Goal: Information Seeking & Learning: Learn about a topic

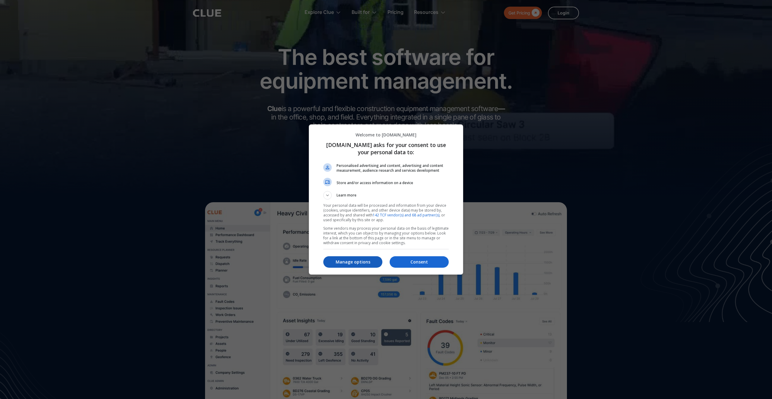
click at [367, 261] on p "Manage options" at bounding box center [352, 262] width 59 height 6
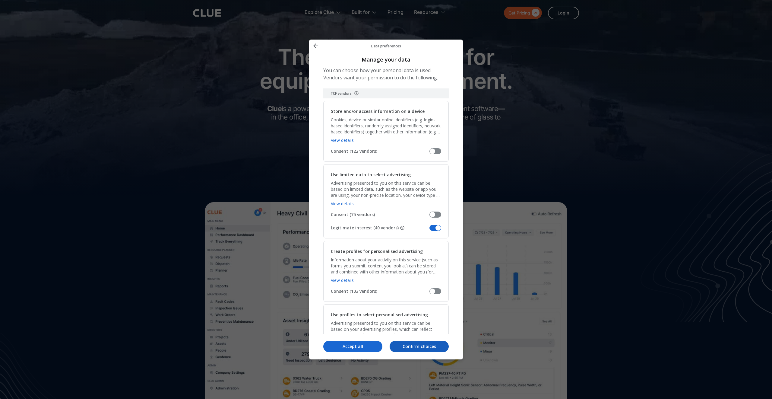
click at [406, 347] on p "Confirm choices" at bounding box center [419, 346] width 59 height 6
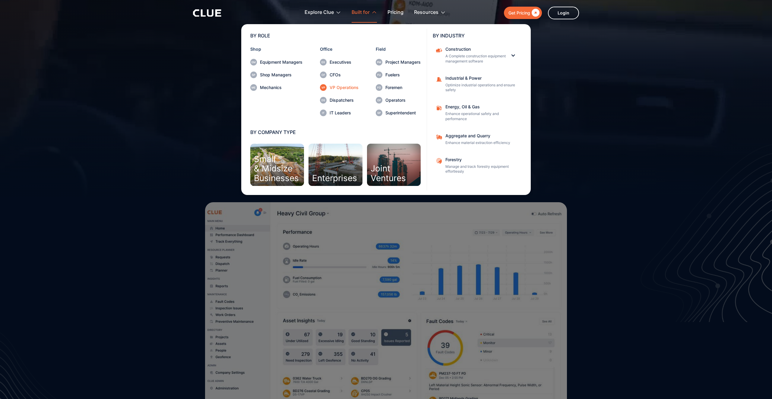
click at [336, 87] on div "VP Operations" at bounding box center [344, 87] width 29 height 4
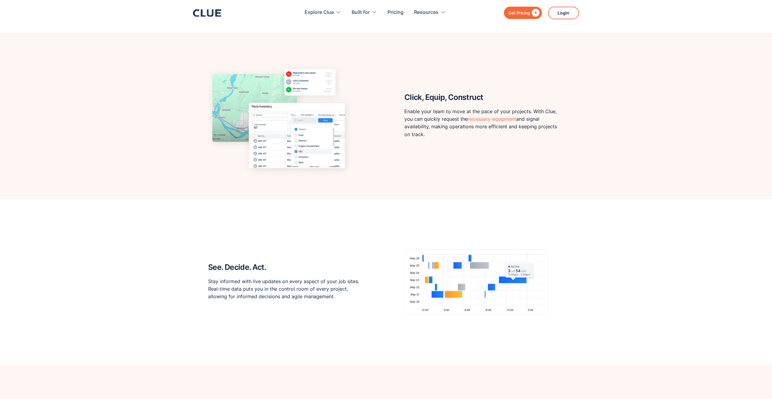
scroll to position [635, 0]
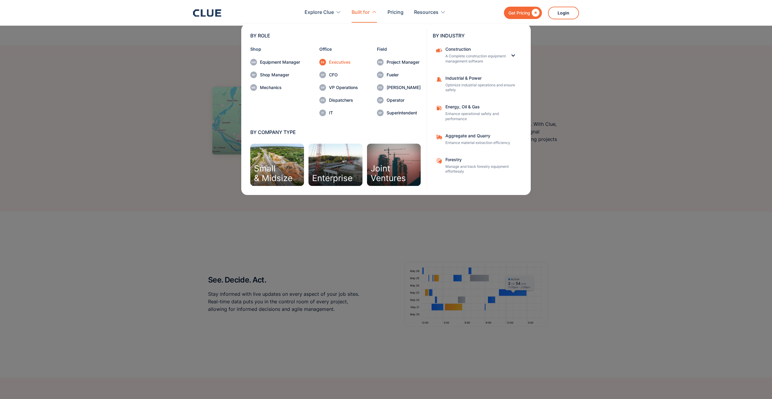
click at [337, 59] on link "Executives" at bounding box center [338, 62] width 39 height 7
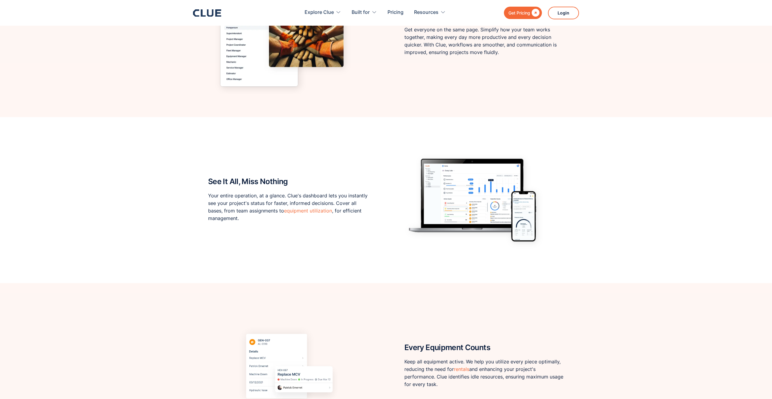
scroll to position [481, 0]
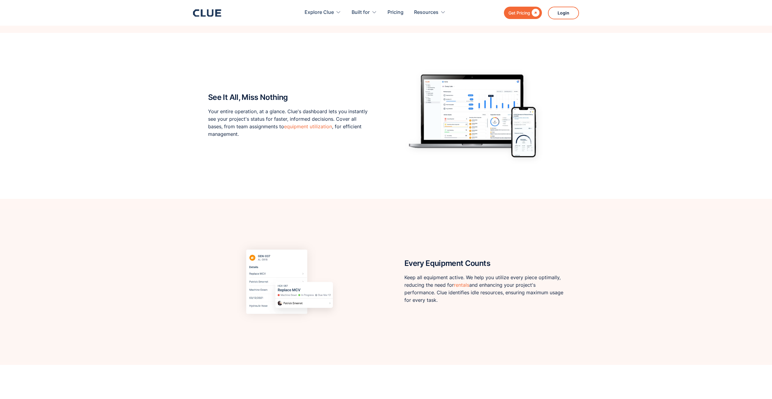
click at [447, 97] on img at bounding box center [476, 115] width 144 height 119
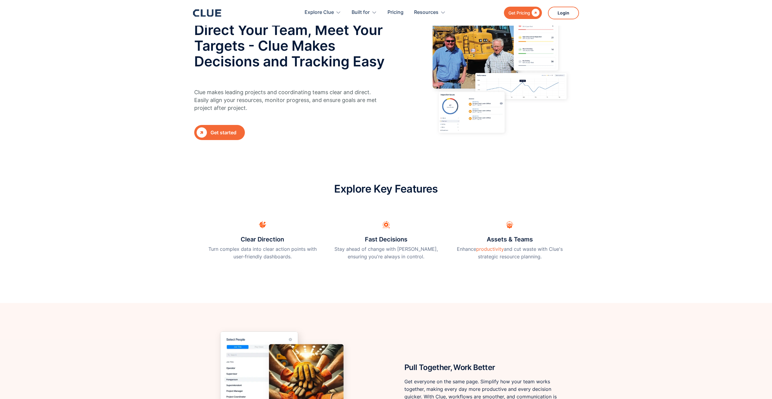
scroll to position [0, 0]
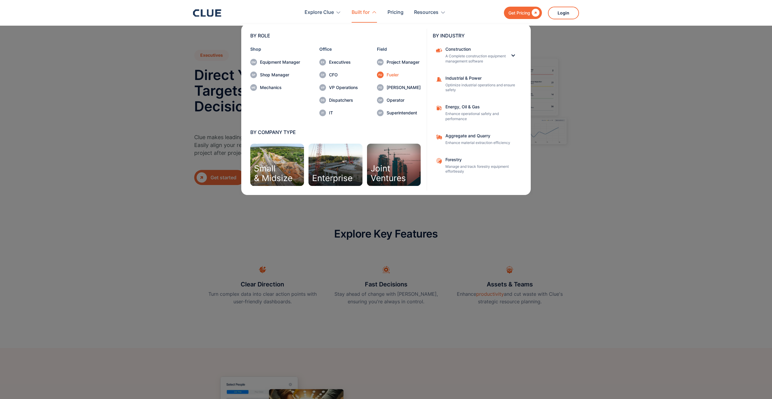
click at [402, 75] on div "Fueler" at bounding box center [403, 75] width 34 height 4
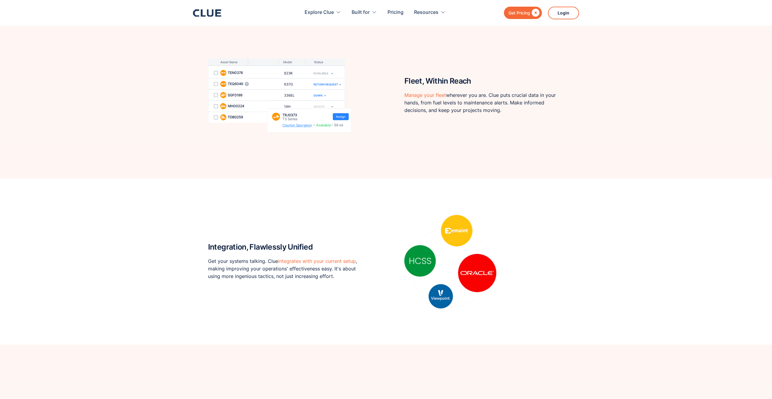
scroll to position [1002, 0]
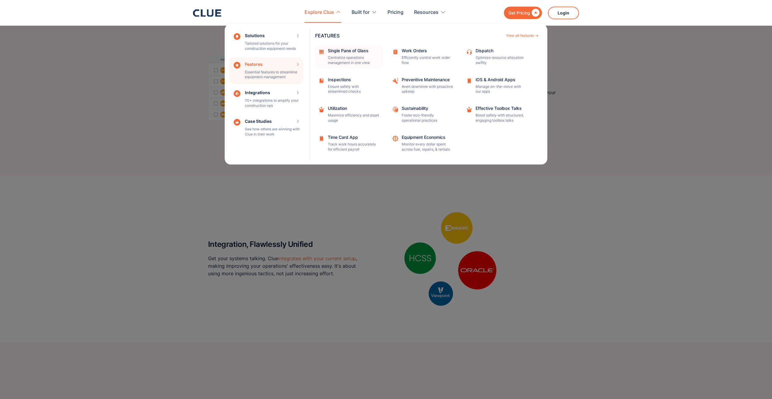
click at [333, 58] on p "Centralize operations management in one view" at bounding box center [353, 60] width 51 height 10
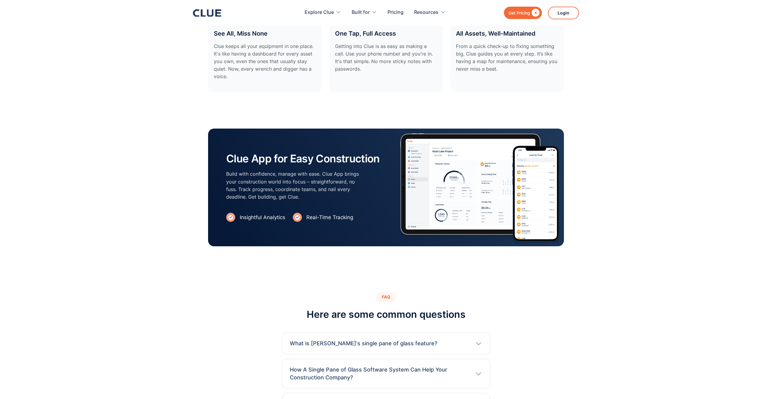
scroll to position [1147, 0]
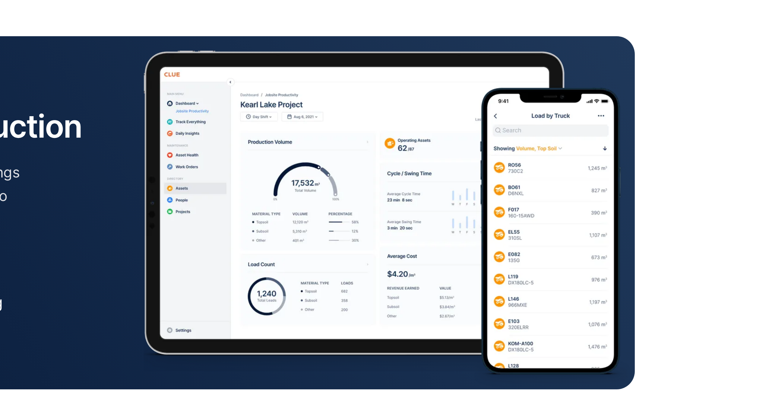
click at [476, 158] on img at bounding box center [481, 181] width 166 height 118
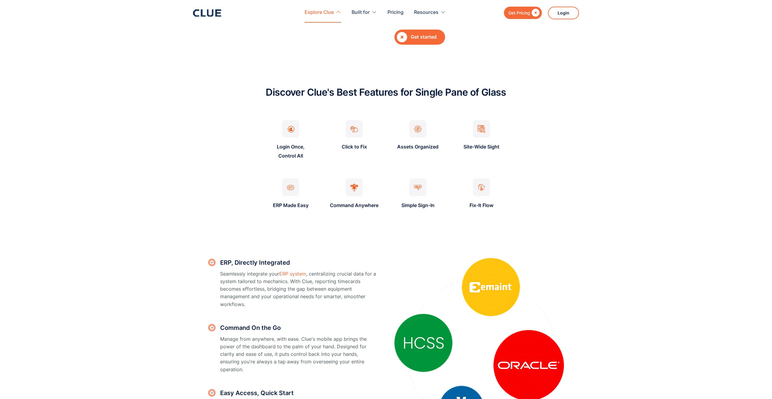
scroll to position [383, 0]
